Goal: Task Accomplishment & Management: Manage account settings

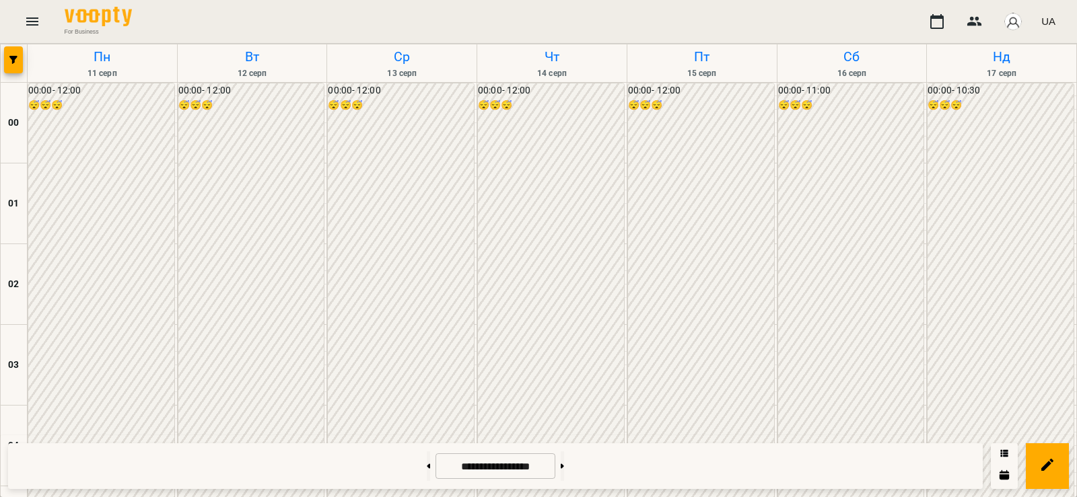
scroll to position [1257, 0]
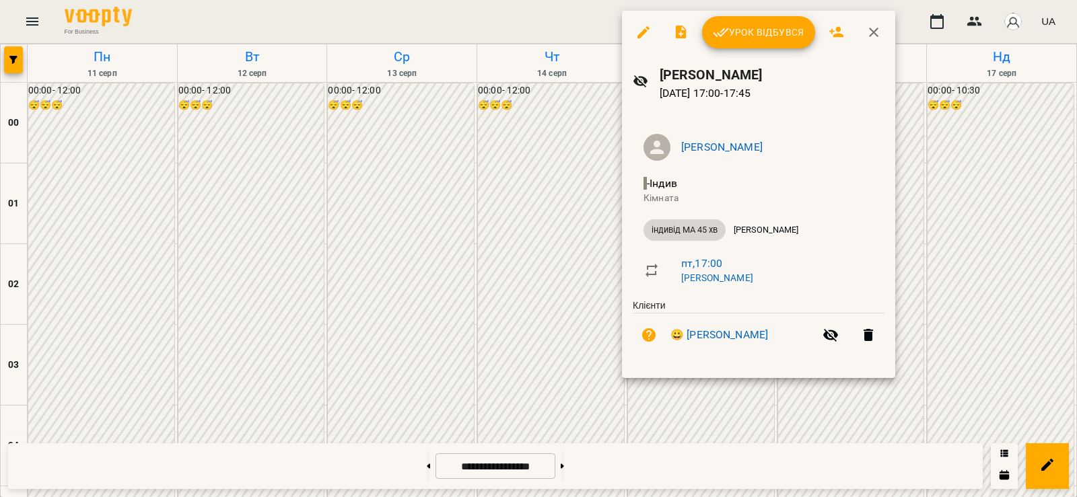
click at [735, 33] on span "Урок відбувся" at bounding box center [759, 32] width 92 height 16
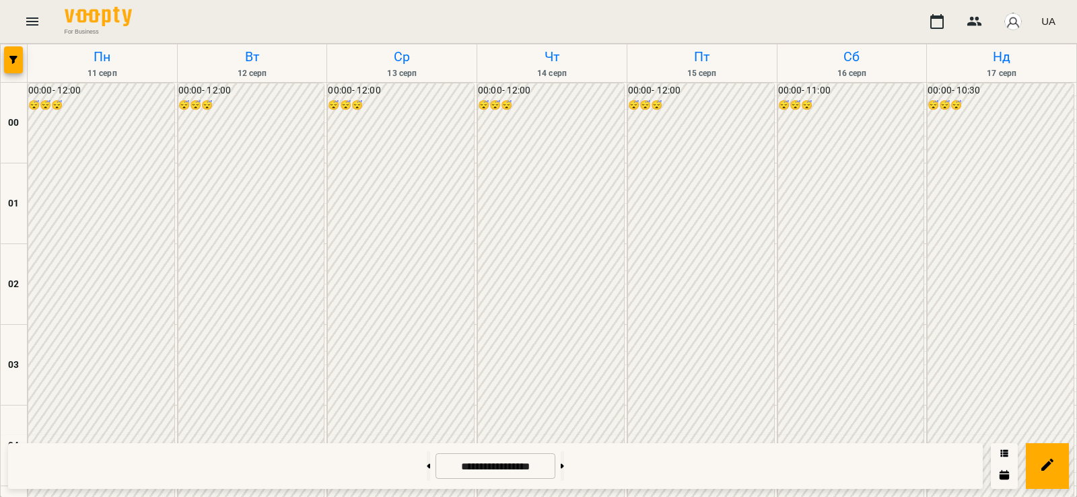
scroll to position [1257, 0]
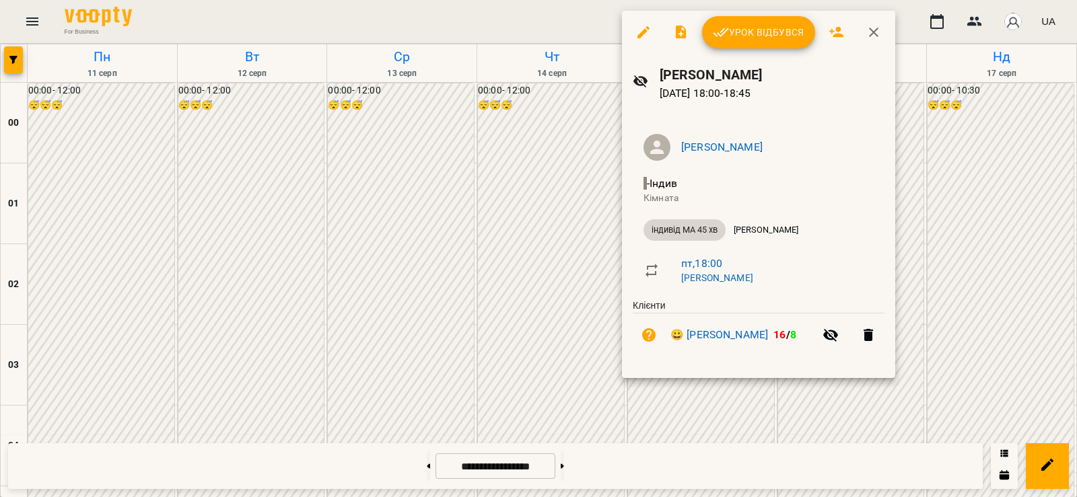
click at [573, 303] on div at bounding box center [538, 248] width 1077 height 497
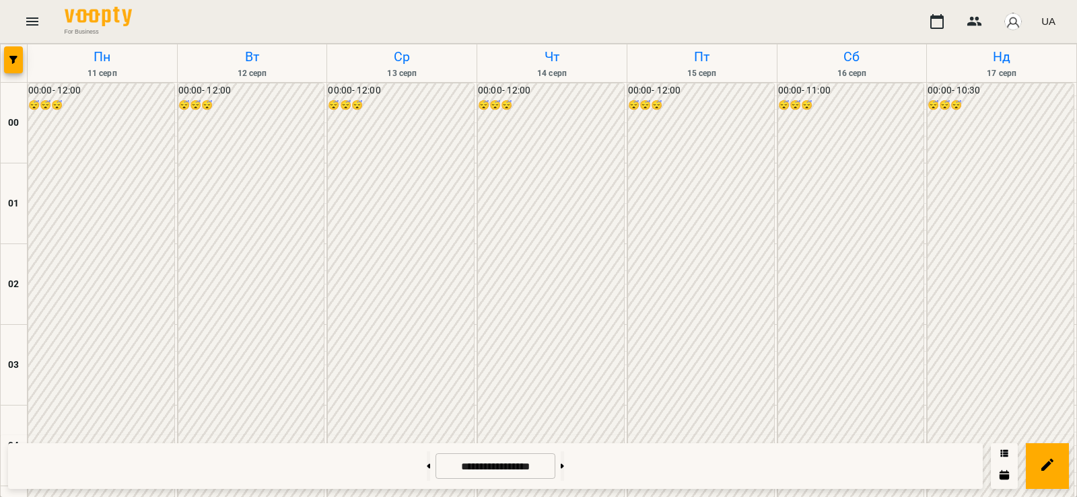
scroll to position [1099, 0]
